Goal: Task Accomplishment & Management: Manage account settings

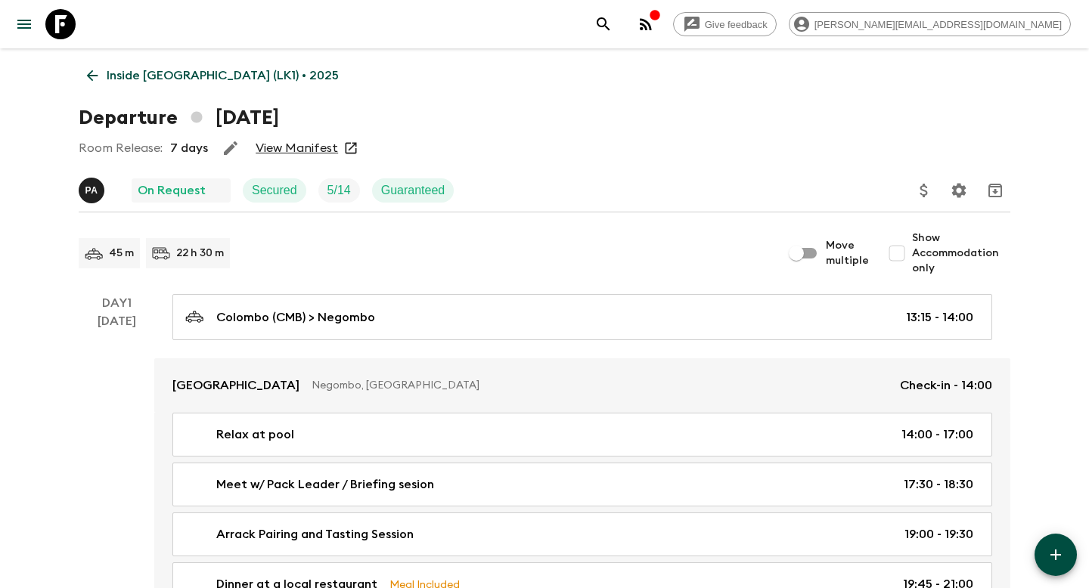
click at [85, 76] on icon at bounding box center [92, 75] width 17 height 17
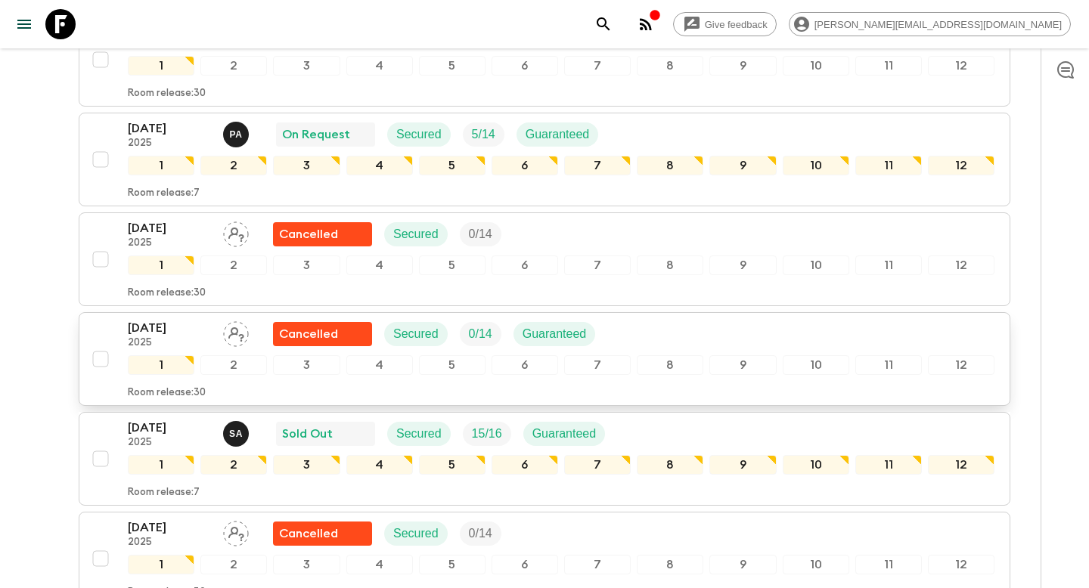
scroll to position [625, 0]
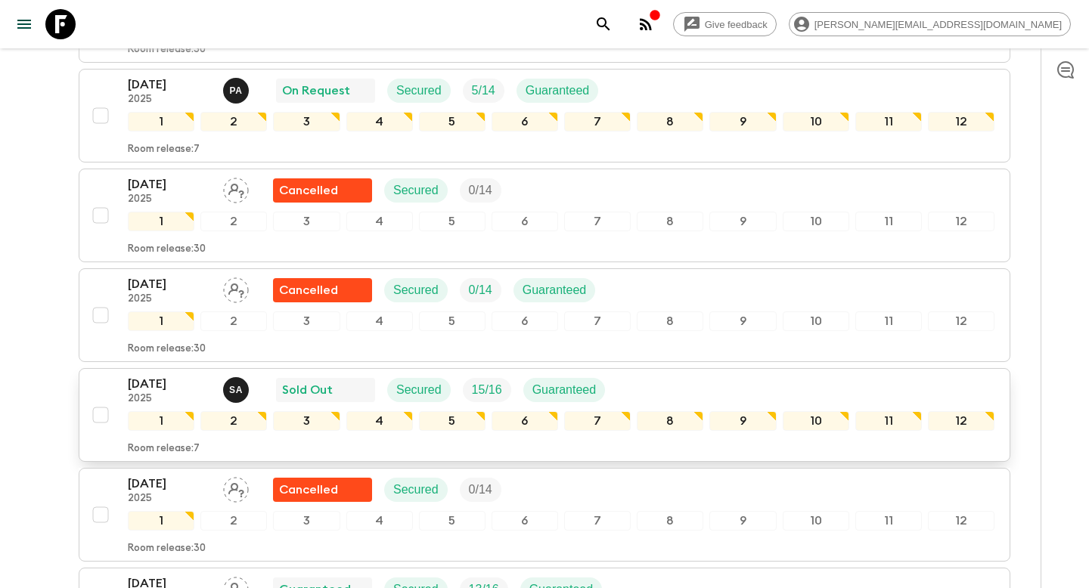
click at [648, 395] on div "[DATE] 2025 S A Sold Out Secured 15 / 16 Guaranteed" at bounding box center [561, 390] width 867 height 30
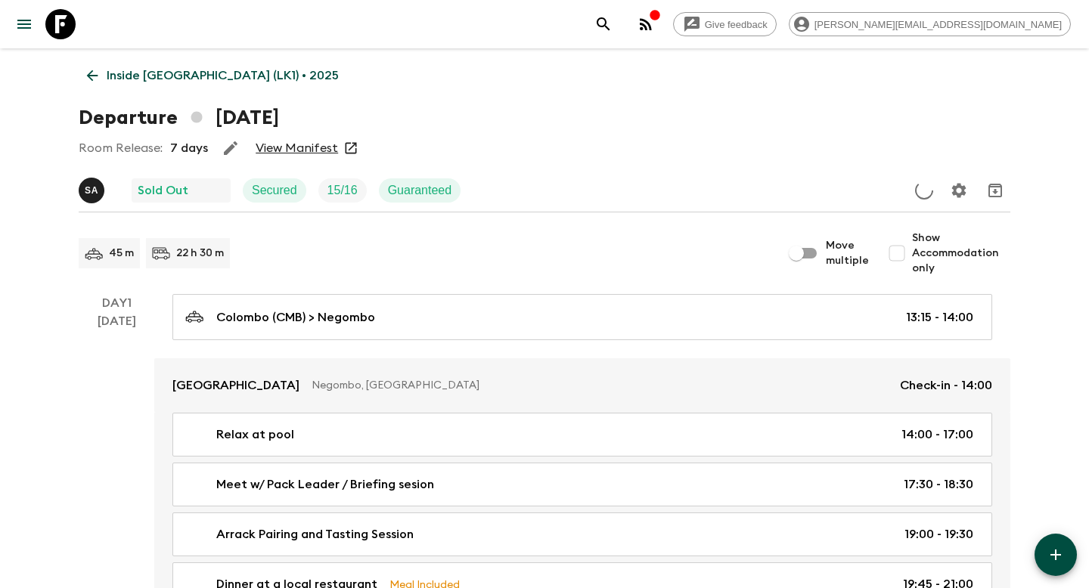
click at [270, 143] on link "View Manifest" at bounding box center [297, 148] width 82 height 15
click at [305, 153] on link "View Manifest" at bounding box center [297, 148] width 82 height 15
click at [95, 70] on icon at bounding box center [92, 75] width 17 height 17
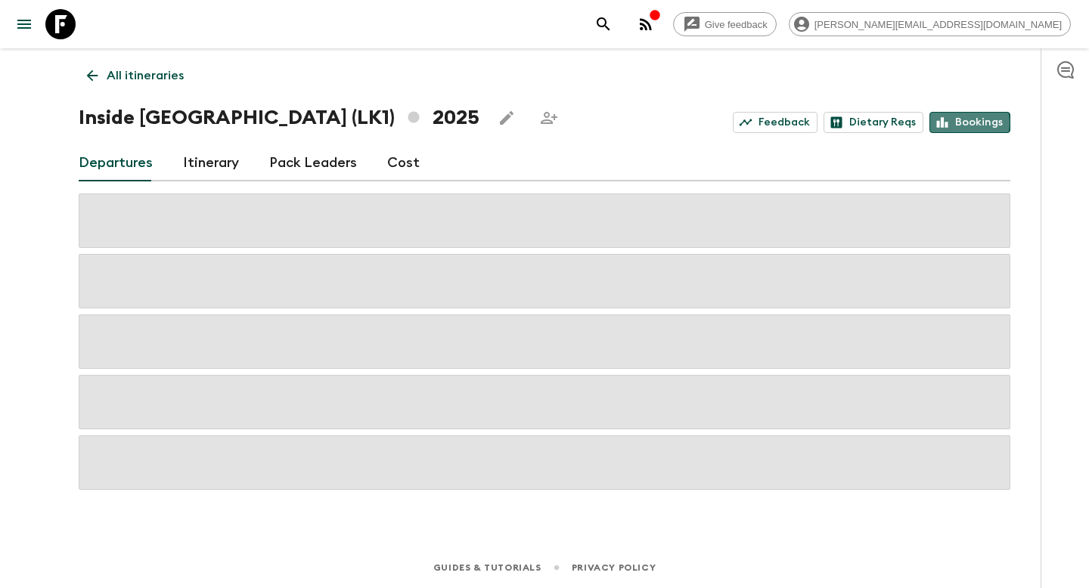
click at [962, 122] on link "Bookings" at bounding box center [969, 122] width 81 height 21
